Goal: Navigation & Orientation: Find specific page/section

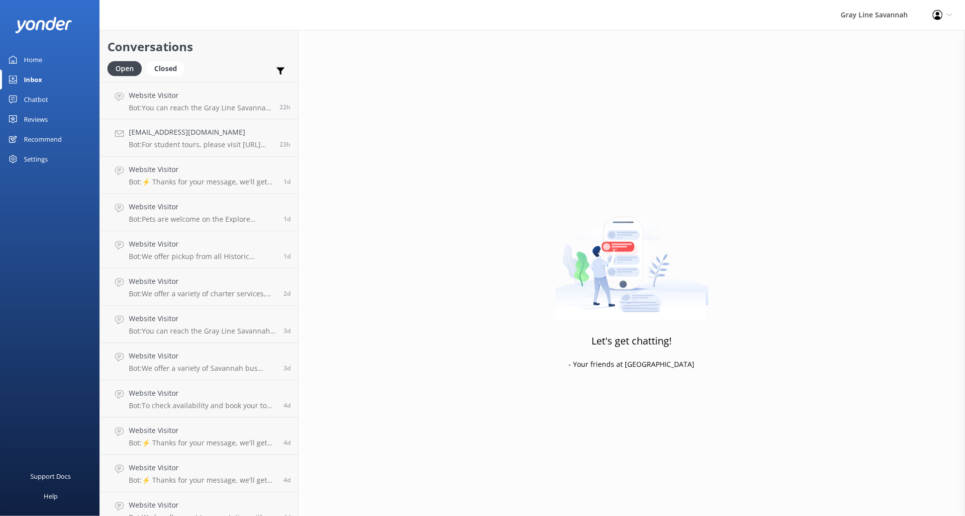
click at [26, 58] on div "Home" at bounding box center [33, 60] width 18 height 20
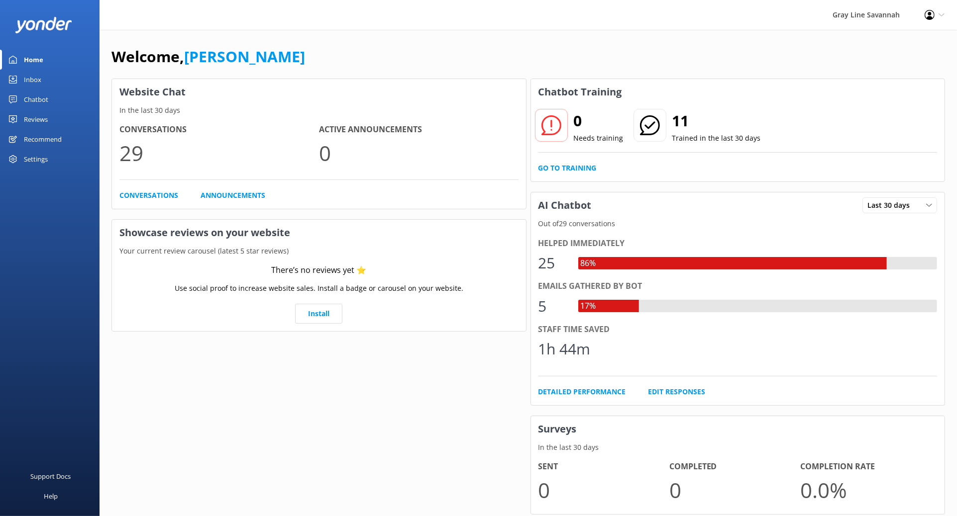
click at [67, 77] on link "Inbox" at bounding box center [49, 80] width 99 height 20
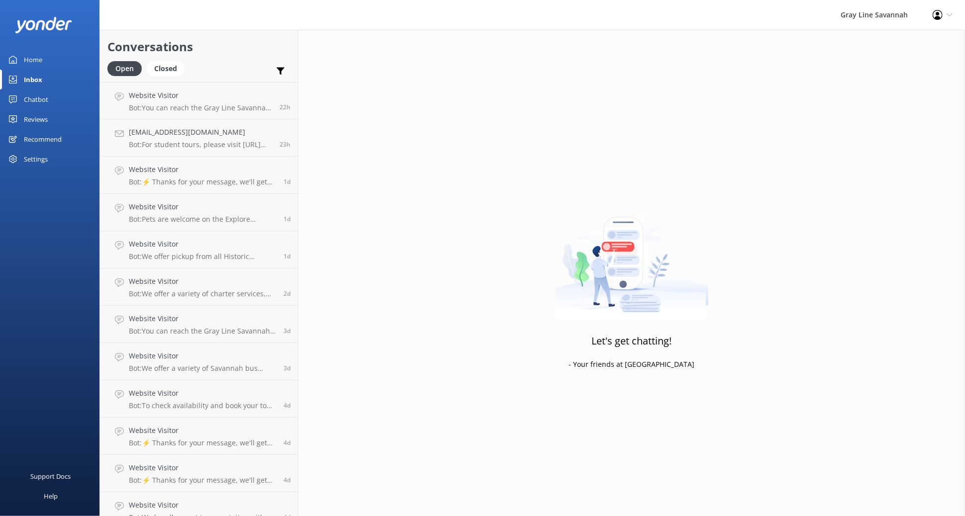
click at [67, 57] on link "Home" at bounding box center [49, 60] width 99 height 20
